Goal: Transaction & Acquisition: Download file/media

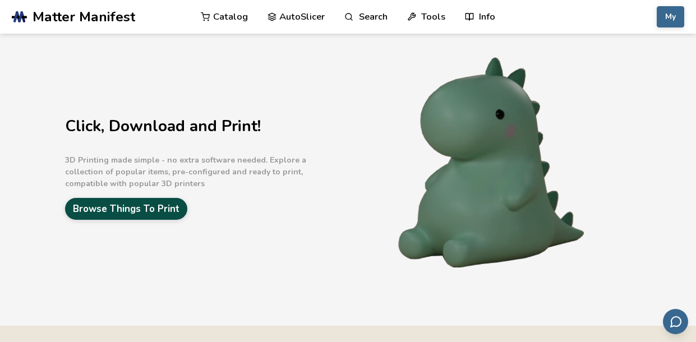
click at [127, 205] on link "Browse Things To Print" at bounding box center [126, 209] width 122 height 22
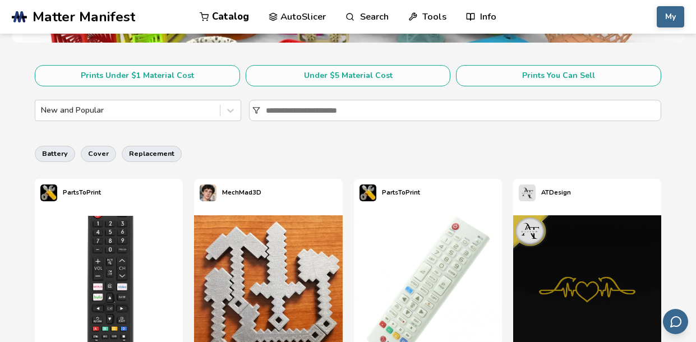
scroll to position [206, 0]
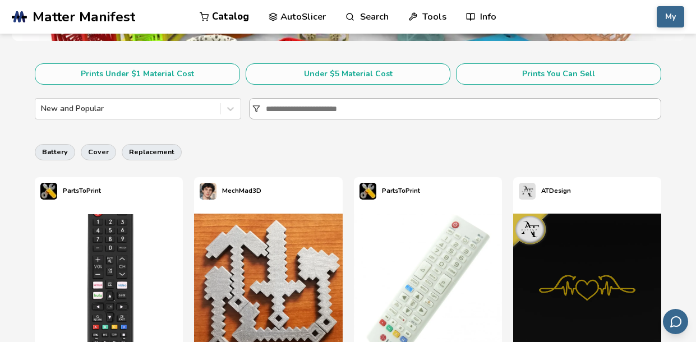
click at [277, 114] on input at bounding box center [463, 109] width 395 height 20
type input "*"
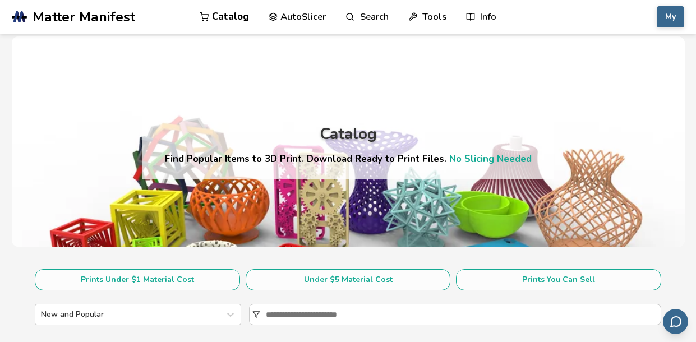
click at [280, 105] on div "Catalog Find Popular Items to 3D Print. Download Ready to Print Files. No Slici…" at bounding box center [347, 142] width 411 height 76
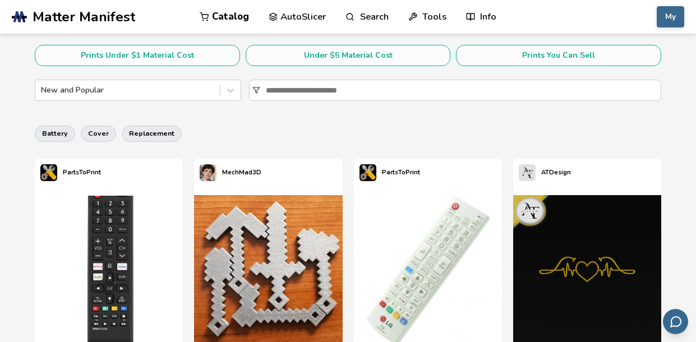
scroll to position [238, 0]
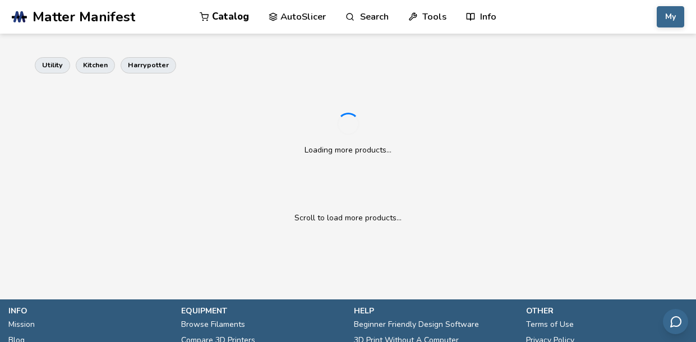
scroll to position [289, 0]
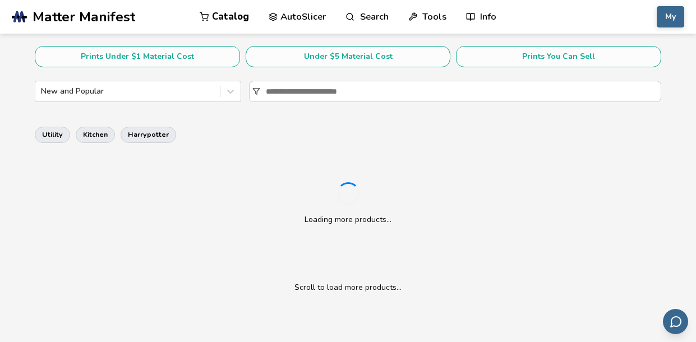
scroll to position [229, 0]
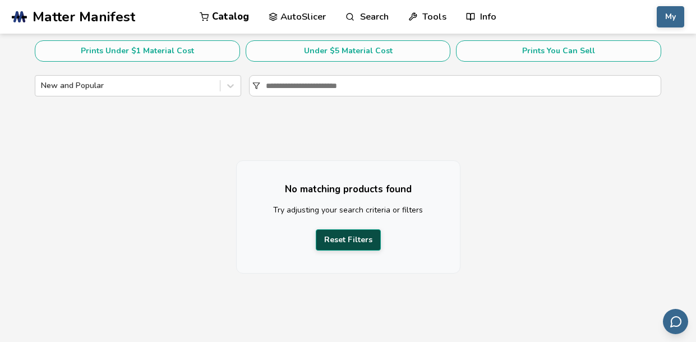
click at [349, 242] on button "Reset Filters" at bounding box center [348, 239] width 65 height 21
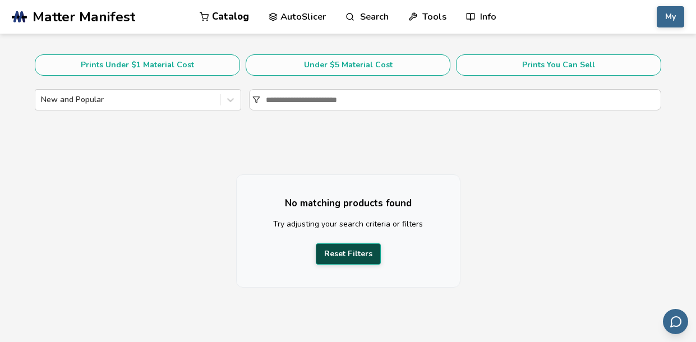
scroll to position [212, 0]
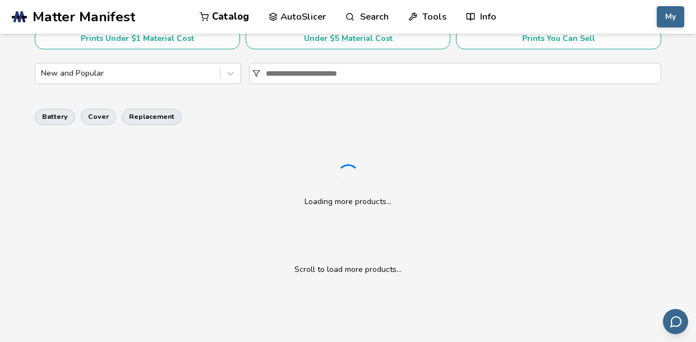
scroll to position [242, 0]
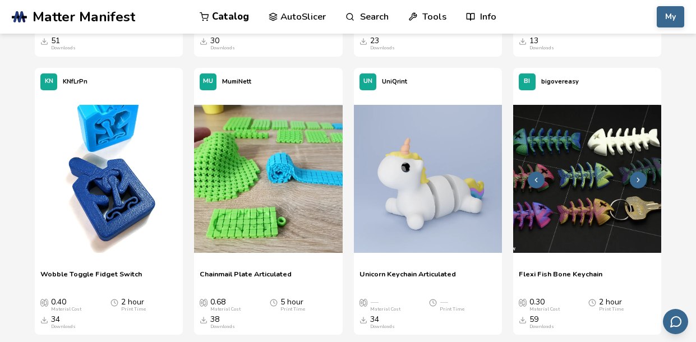
scroll to position [3374, 0]
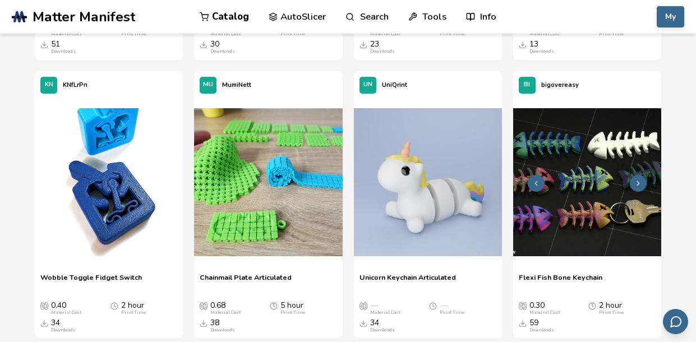
click at [567, 230] on img at bounding box center [587, 182] width 148 height 148
